Goal: Information Seeking & Learning: Learn about a topic

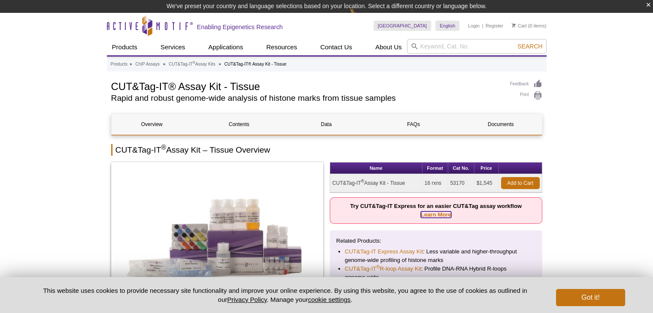
click at [431, 216] on link "Learn More" at bounding box center [436, 215] width 30 height 6
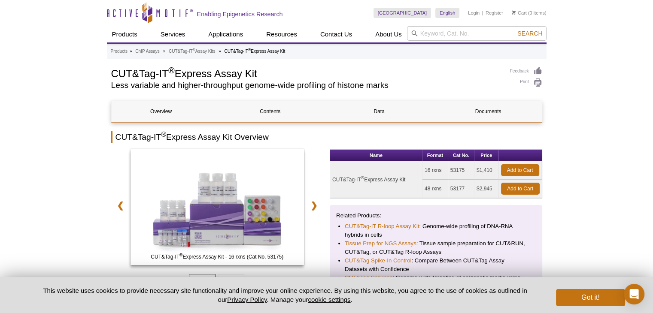
drag, startPoint x: 451, startPoint y: 169, endPoint x: 466, endPoint y: 171, distance: 14.8
click at [466, 171] on td "53175" at bounding box center [461, 170] width 26 height 18
copy td "53175"
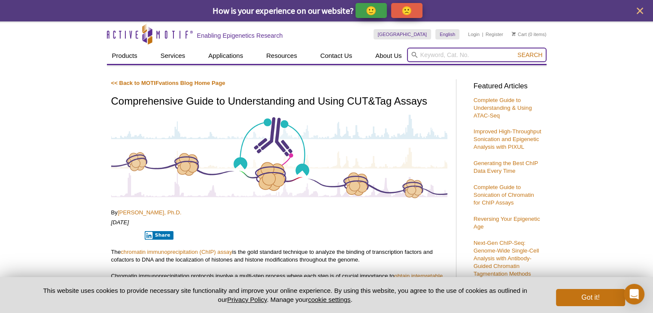
click at [450, 54] on input "search" at bounding box center [476, 55] width 139 height 15
type input "cut5tag express"
click at [514, 51] on button "Search" at bounding box center [529, 55] width 30 height 8
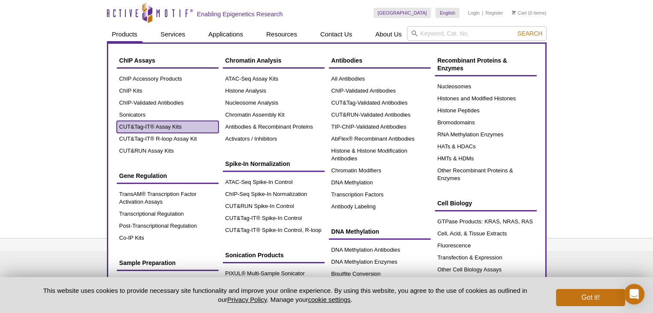
click at [156, 126] on link "CUT&Tag-IT® Assay Kits" at bounding box center [168, 127] width 102 height 12
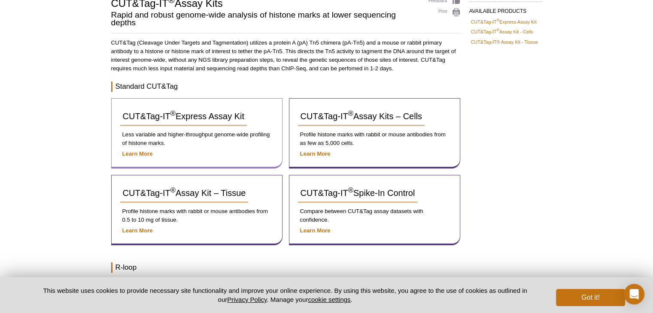
scroll to position [86, 0]
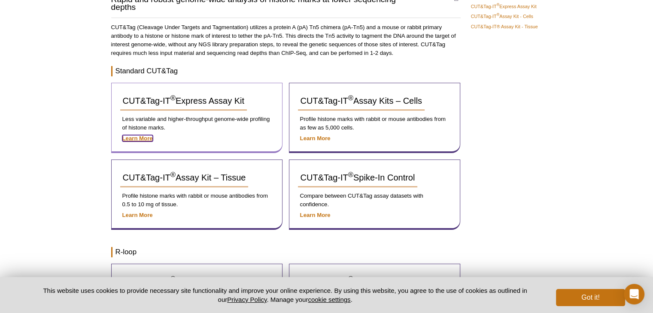
click at [137, 137] on strong "Learn More" at bounding box center [137, 138] width 30 height 6
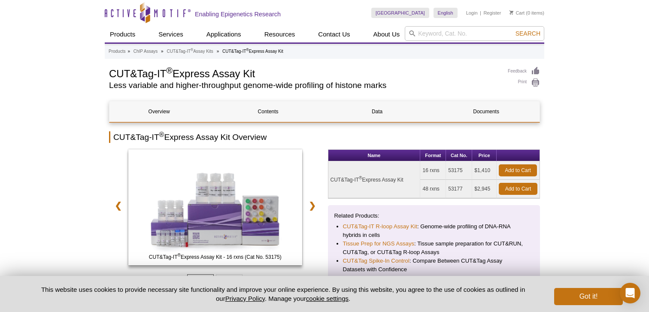
drag, startPoint x: 113, startPoint y: 71, endPoint x: 289, endPoint y: 67, distance: 175.5
click at [289, 67] on h1 "CUT&Tag-IT ® Express Assay Kit" at bounding box center [304, 73] width 390 height 13
drag, startPoint x: 109, startPoint y: 73, endPoint x: 264, endPoint y: 75, distance: 155.3
click at [264, 75] on h1 "CUT&Tag-IT ® Express Assay Kit" at bounding box center [304, 73] width 390 height 13
copy h1 "CUT&Tag-IT ® Express Assay Kit"
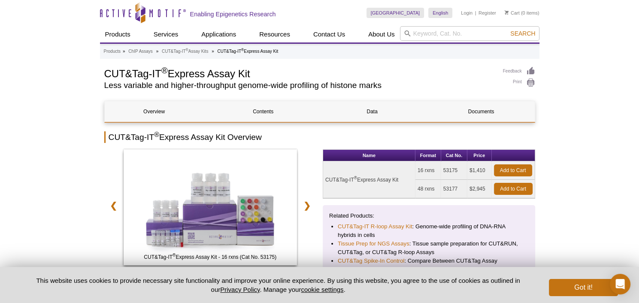
drag, startPoint x: 461, startPoint y: 188, endPoint x: 444, endPoint y: 188, distance: 17.6
click at [444, 188] on td "53177" at bounding box center [454, 189] width 26 height 18
copy td "53177"
drag, startPoint x: 487, startPoint y: 188, endPoint x: 470, endPoint y: 187, distance: 17.2
click at [470, 187] on td "$2,945" at bounding box center [479, 189] width 24 height 18
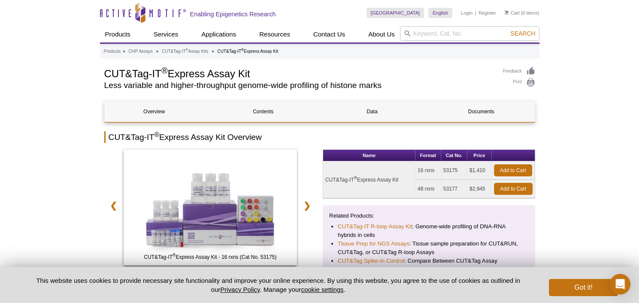
copy td "$2,945"
click at [194, 50] on link "CUT&Tag-IT ® Assay Kits" at bounding box center [185, 52] width 46 height 8
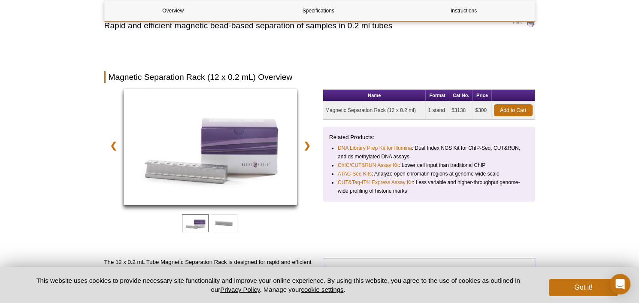
scroll to position [129, 0]
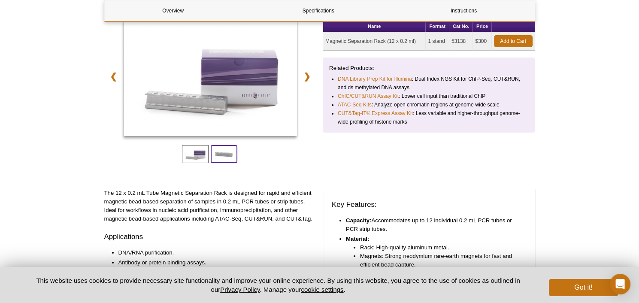
click at [231, 153] on span at bounding box center [224, 154] width 27 height 18
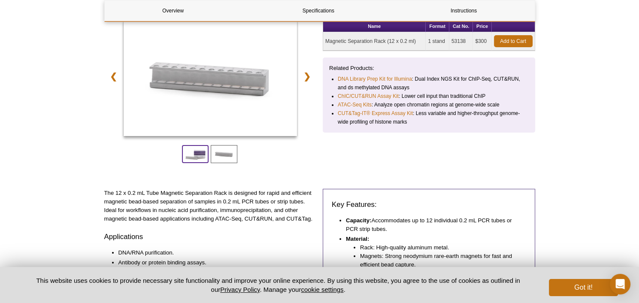
click at [199, 156] on span at bounding box center [195, 154] width 27 height 18
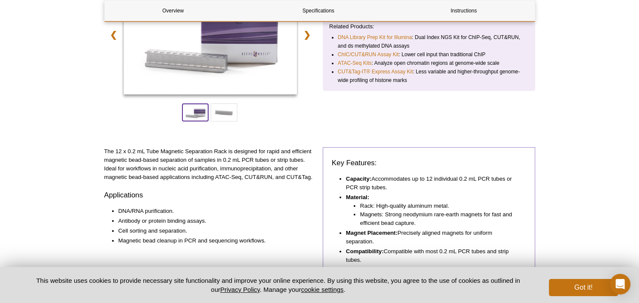
scroll to position [215, 0]
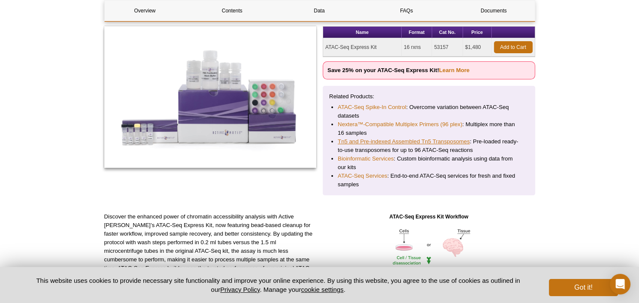
scroll to position [172, 0]
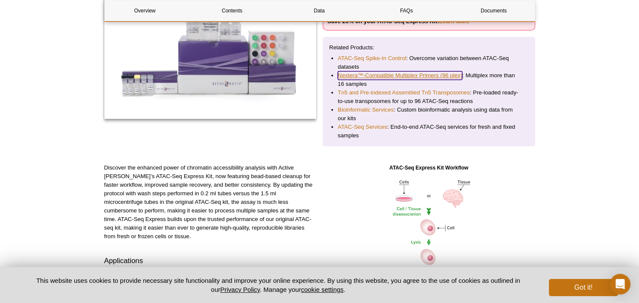
click at [407, 75] on link "Nextera™-Compatible Multiplex Primers (96 plex)" at bounding box center [400, 75] width 124 height 9
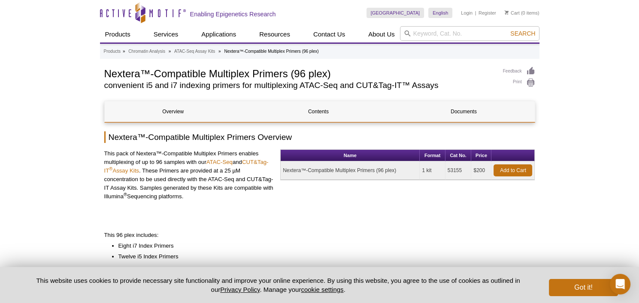
drag, startPoint x: 283, startPoint y: 170, endPoint x: 400, endPoint y: 175, distance: 117.2
click at [400, 175] on td "Nextera™-Compatible Multiplex Primers (96 plex)" at bounding box center [350, 170] width 139 height 18
copy td "Nextera™-Compatible Multiplex Primers (96 plex)"
drag, startPoint x: 462, startPoint y: 171, endPoint x: 448, endPoint y: 168, distance: 13.6
click at [448, 168] on td "53155" at bounding box center [458, 170] width 26 height 18
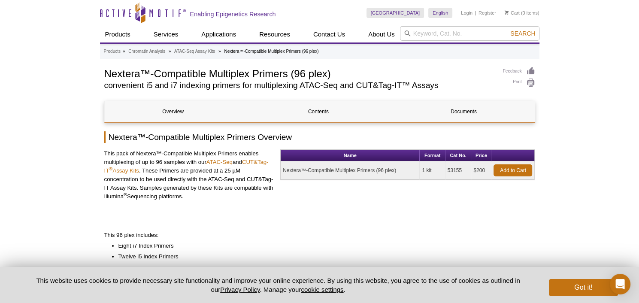
copy td "53155"
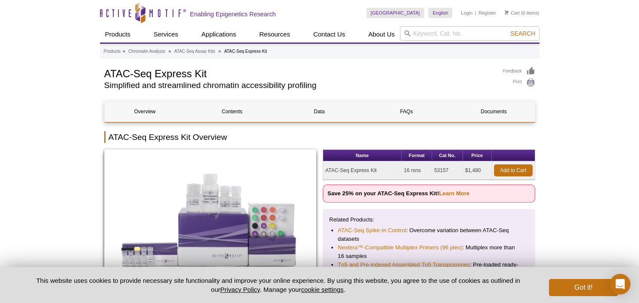
scroll to position [129, 0]
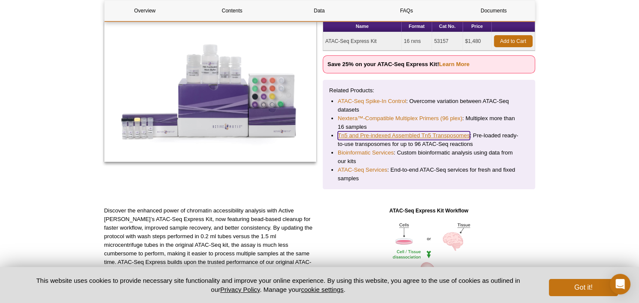
click at [402, 139] on link "Tn5 and Pre-indexed Assembled Tn5 Transposomes" at bounding box center [404, 135] width 132 height 9
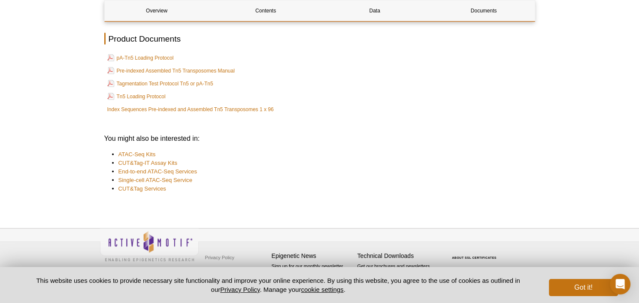
scroll to position [1564, 0]
click at [153, 59] on link "pA-Tn5 Loading Protocol" at bounding box center [140, 57] width 67 height 10
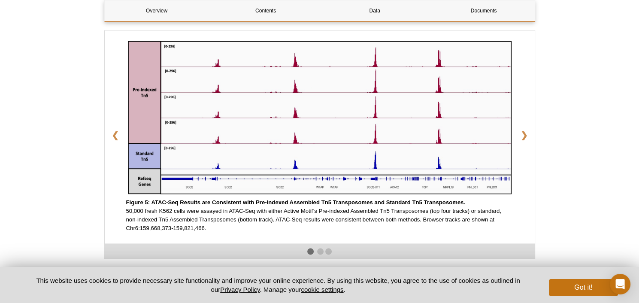
scroll to position [1221, 0]
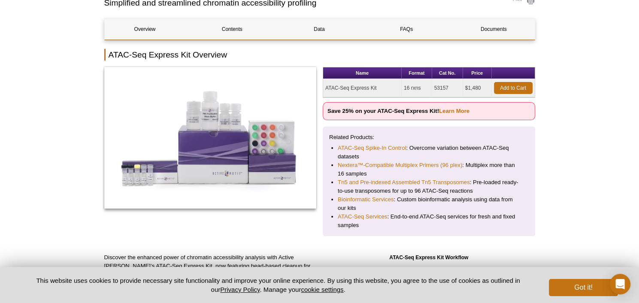
scroll to position [86, 0]
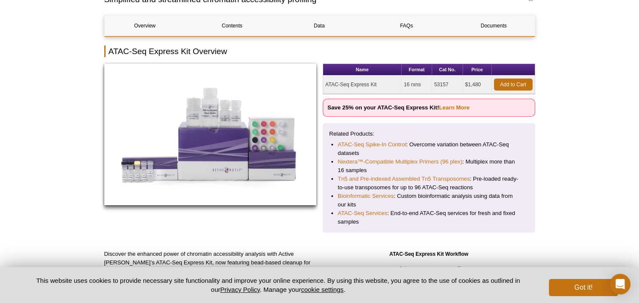
drag, startPoint x: 378, startPoint y: 85, endPoint x: 313, endPoint y: 80, distance: 65.4
click at [313, 80] on div "Name Format Cat No. Price ATAC-Seq Express Kit 16 rxns 53157 $1,480 Add to Cart…" at bounding box center [319, 148] width 431 height 169
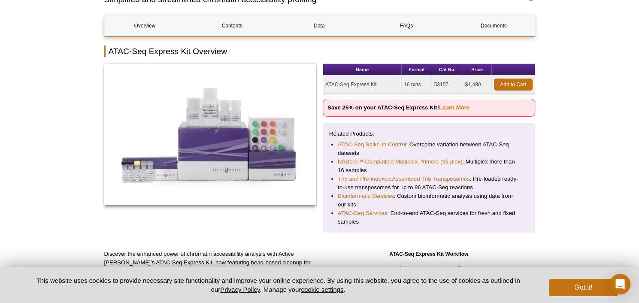
copy div "Name Format Cat No. Price ATAC-Seq Express Kit"
drag, startPoint x: 455, startPoint y: 86, endPoint x: 434, endPoint y: 85, distance: 20.6
click at [434, 85] on td "53157" at bounding box center [447, 85] width 31 height 18
copy td "53157"
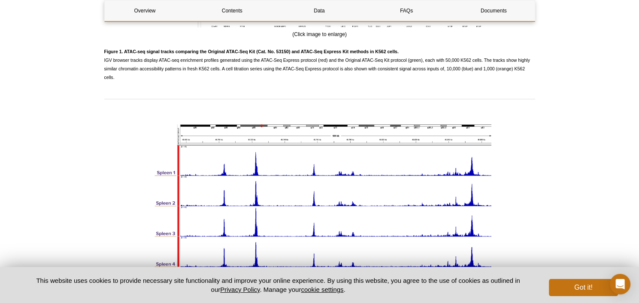
scroll to position [1330, 0]
